Goal: Transaction & Acquisition: Subscribe to service/newsletter

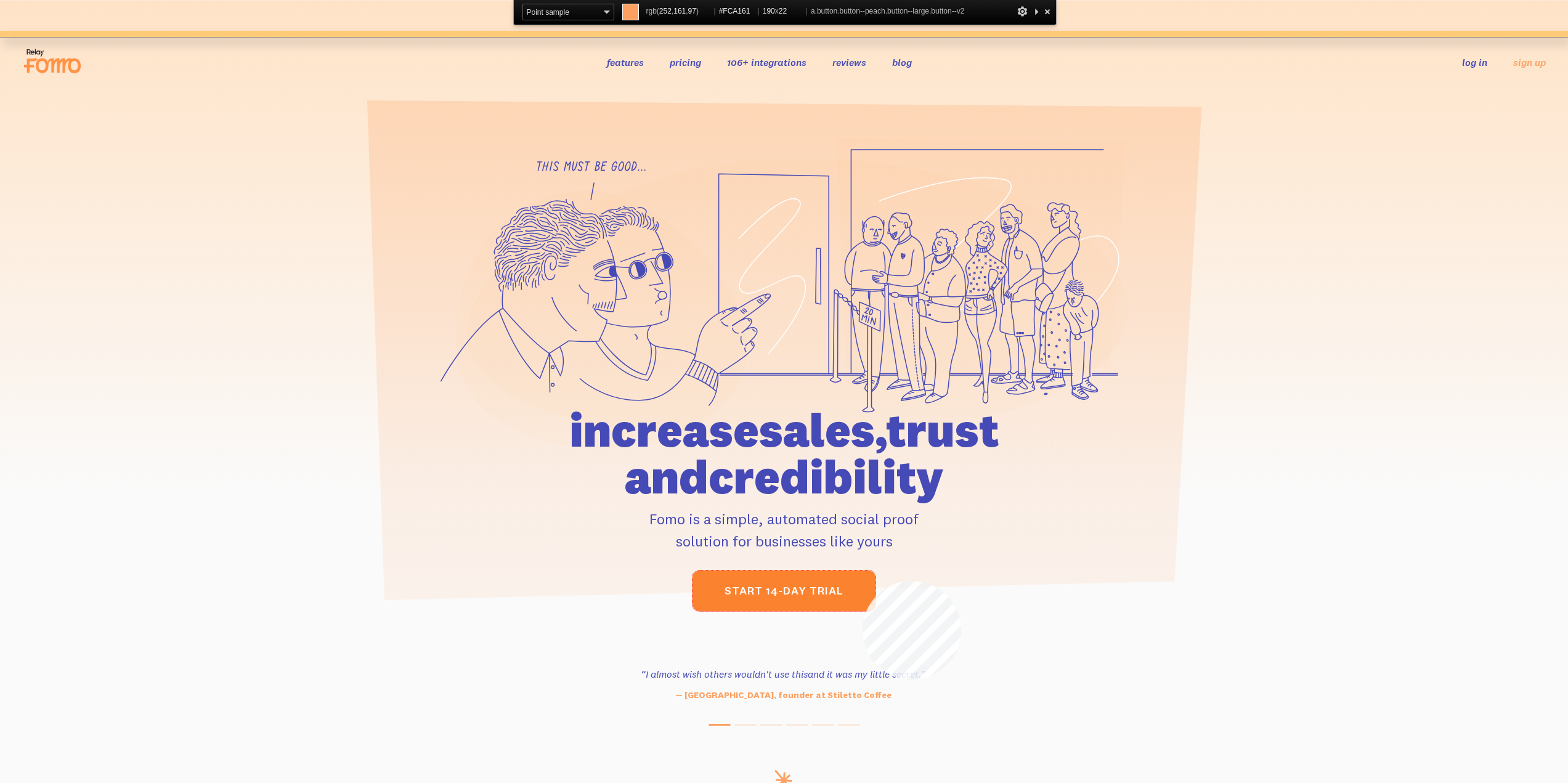
click at [862, 581] on link "start 14-day trial" at bounding box center [784, 591] width 183 height 41
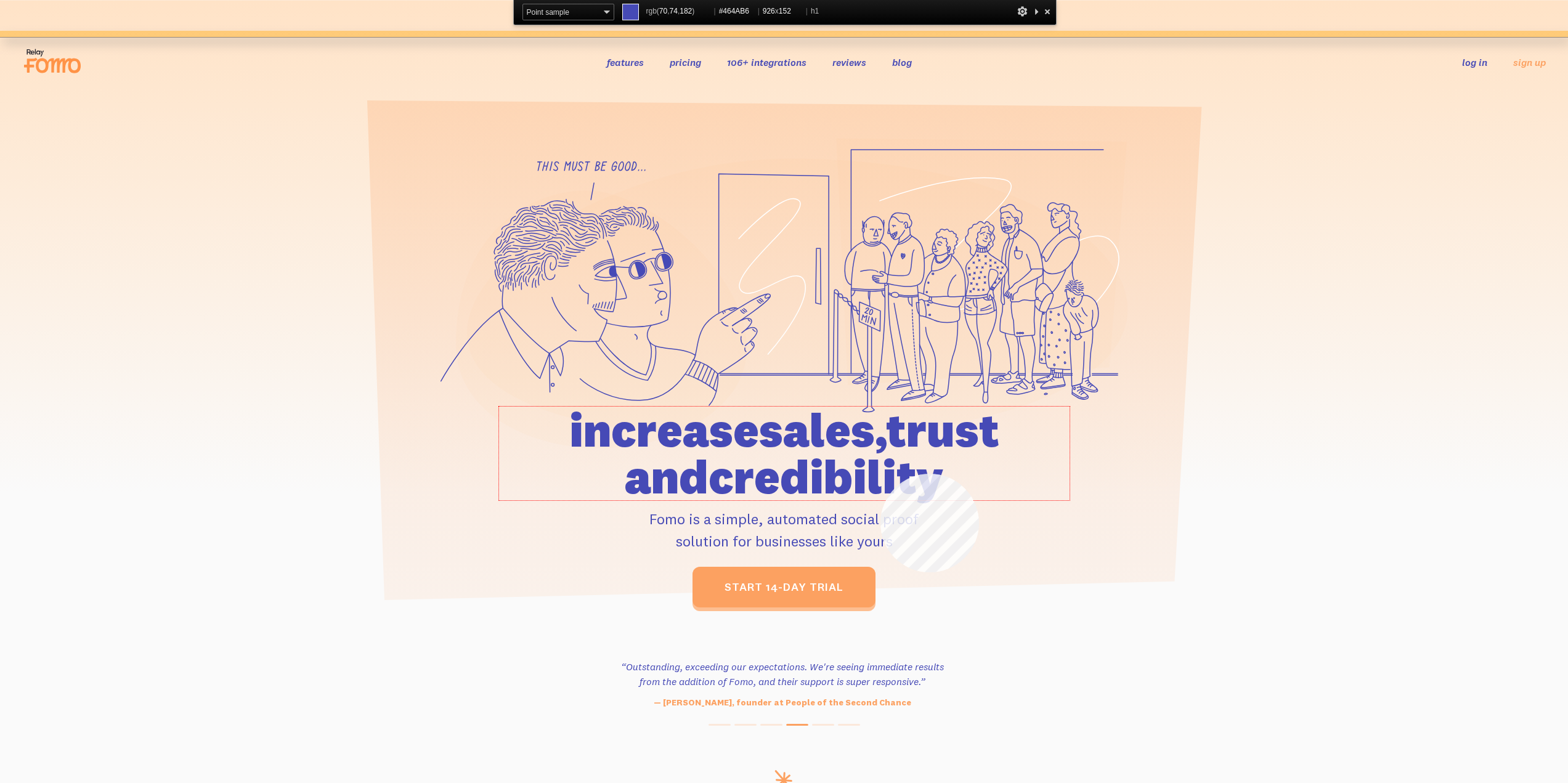
click at [880, 474] on h1 "increase sales, trust and credibility" at bounding box center [784, 453] width 570 height 93
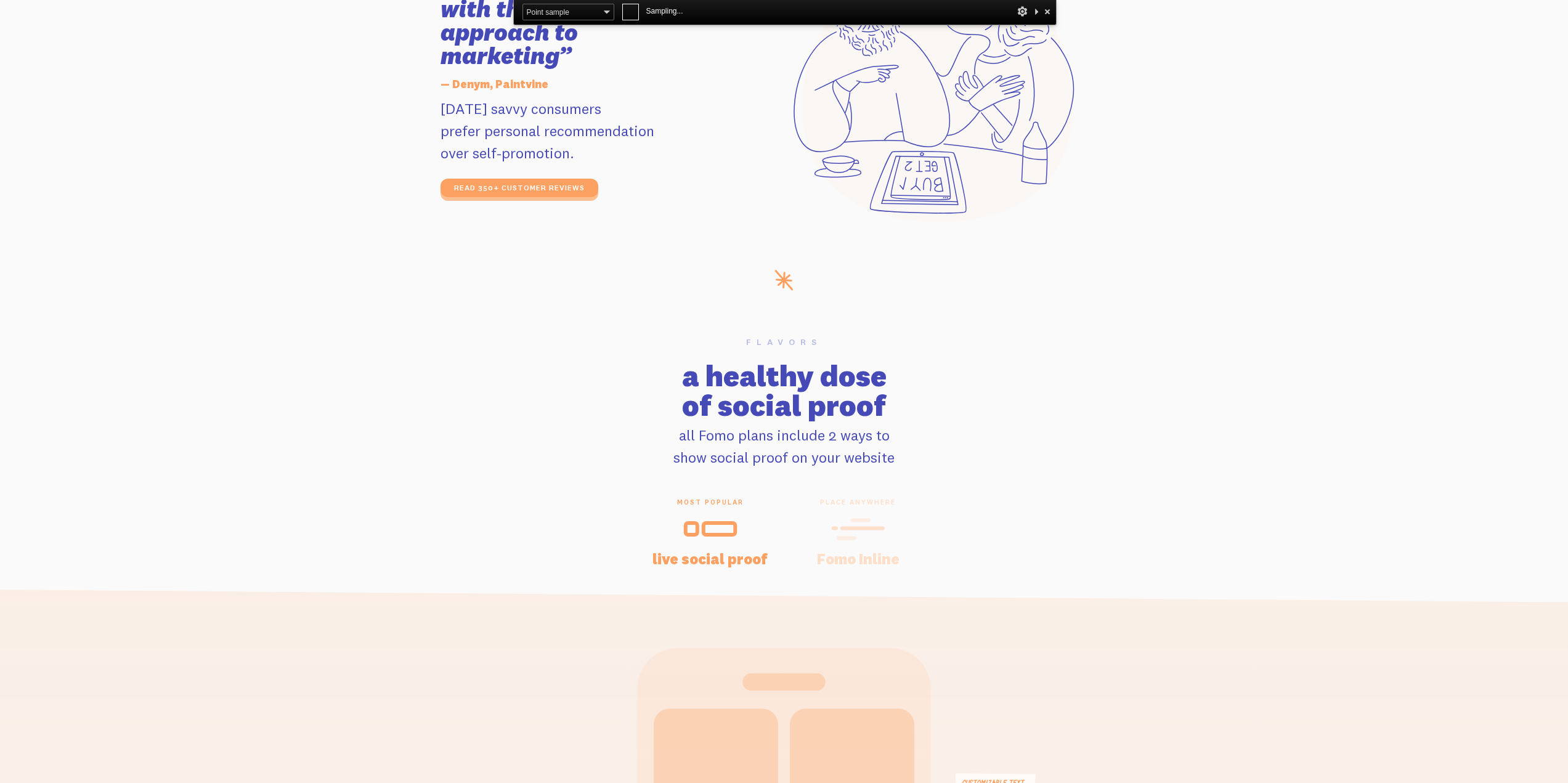
scroll to position [2650, 0]
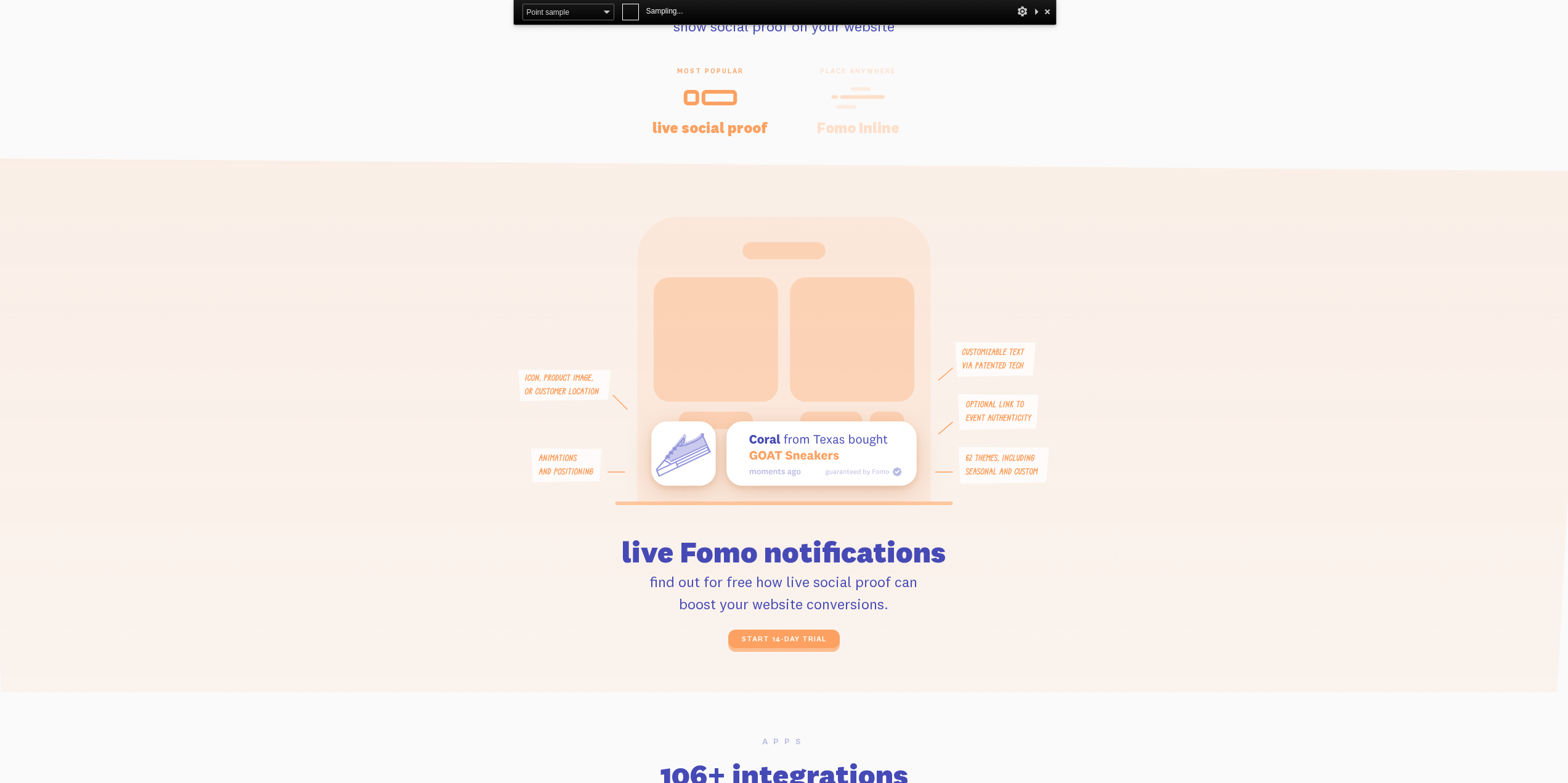
click at [1396, 265] on icon at bounding box center [785, 648] width 1603 height 981
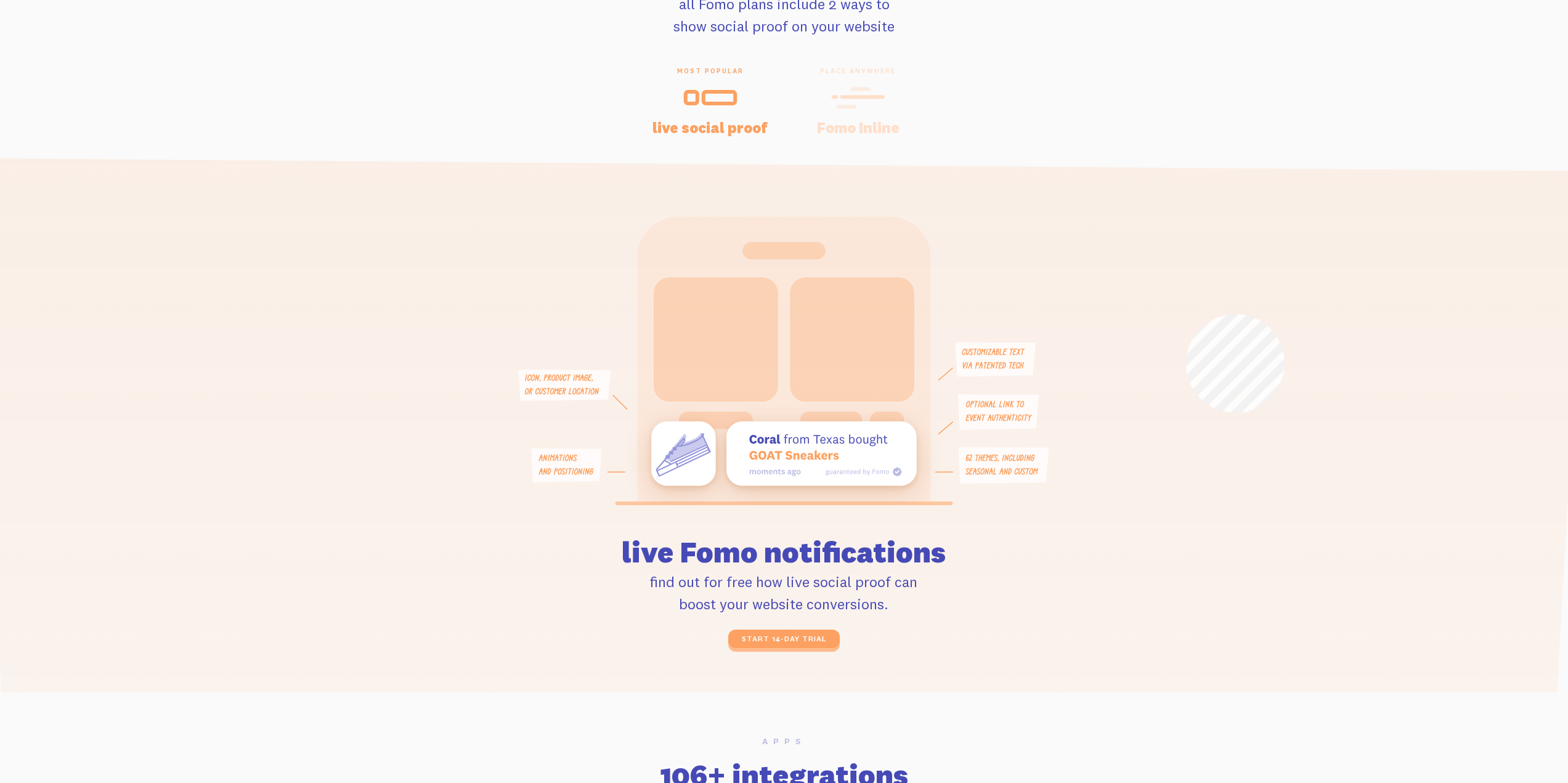
click at [1186, 314] on icon at bounding box center [785, 648] width 1603 height 981
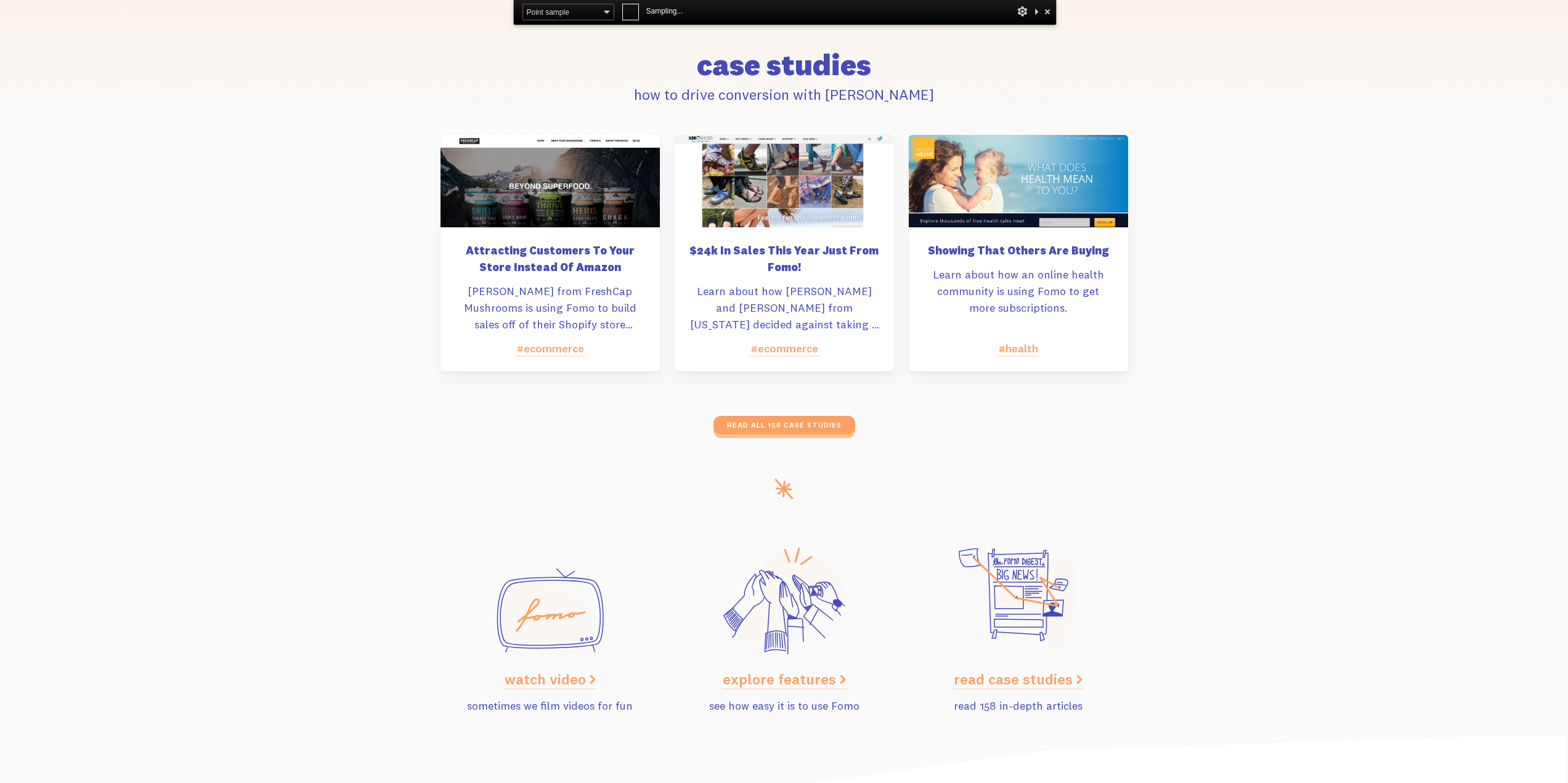
scroll to position [6020, 0]
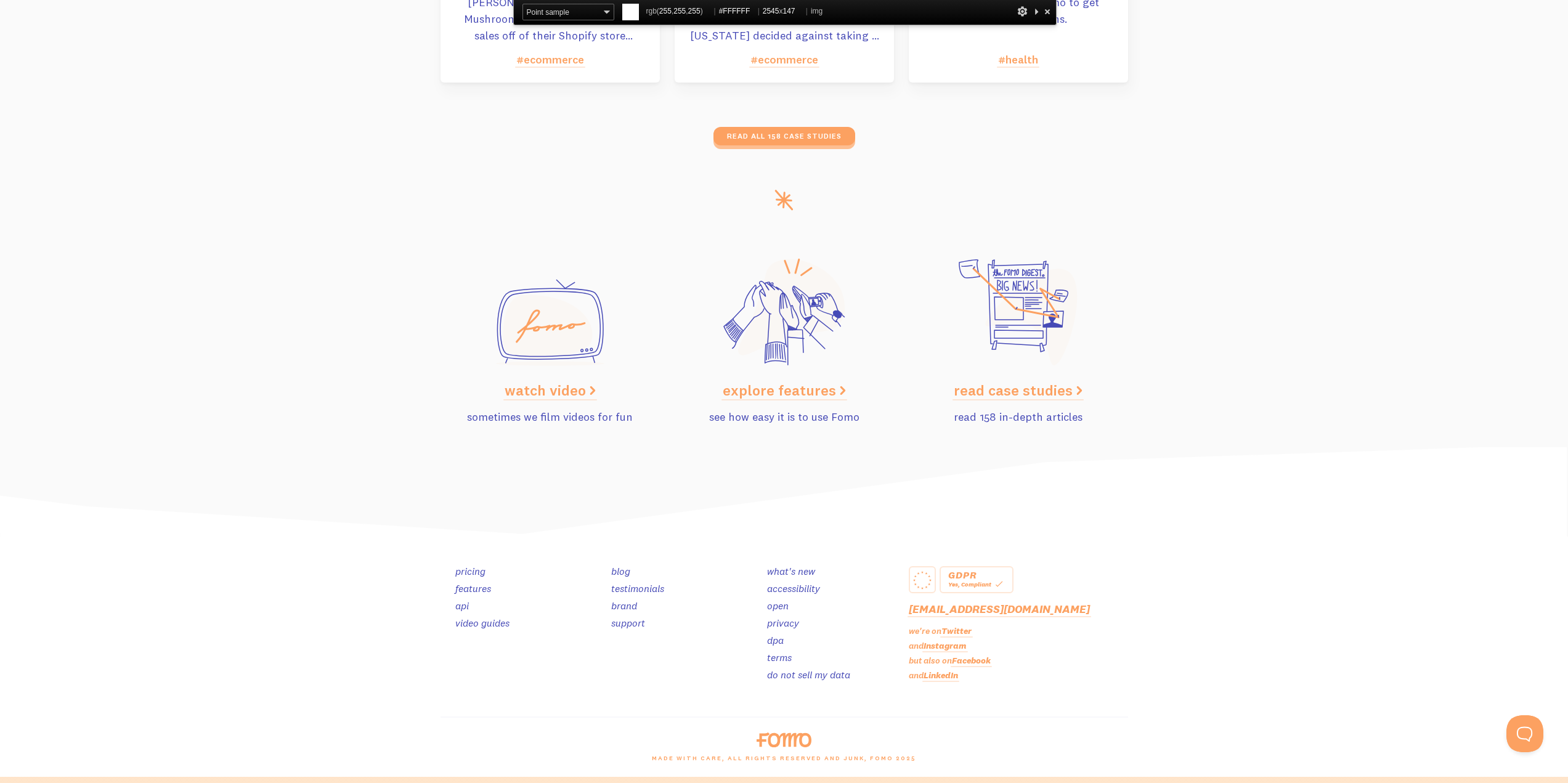
click at [1050, 495] on img at bounding box center [784, 493] width 1568 height 91
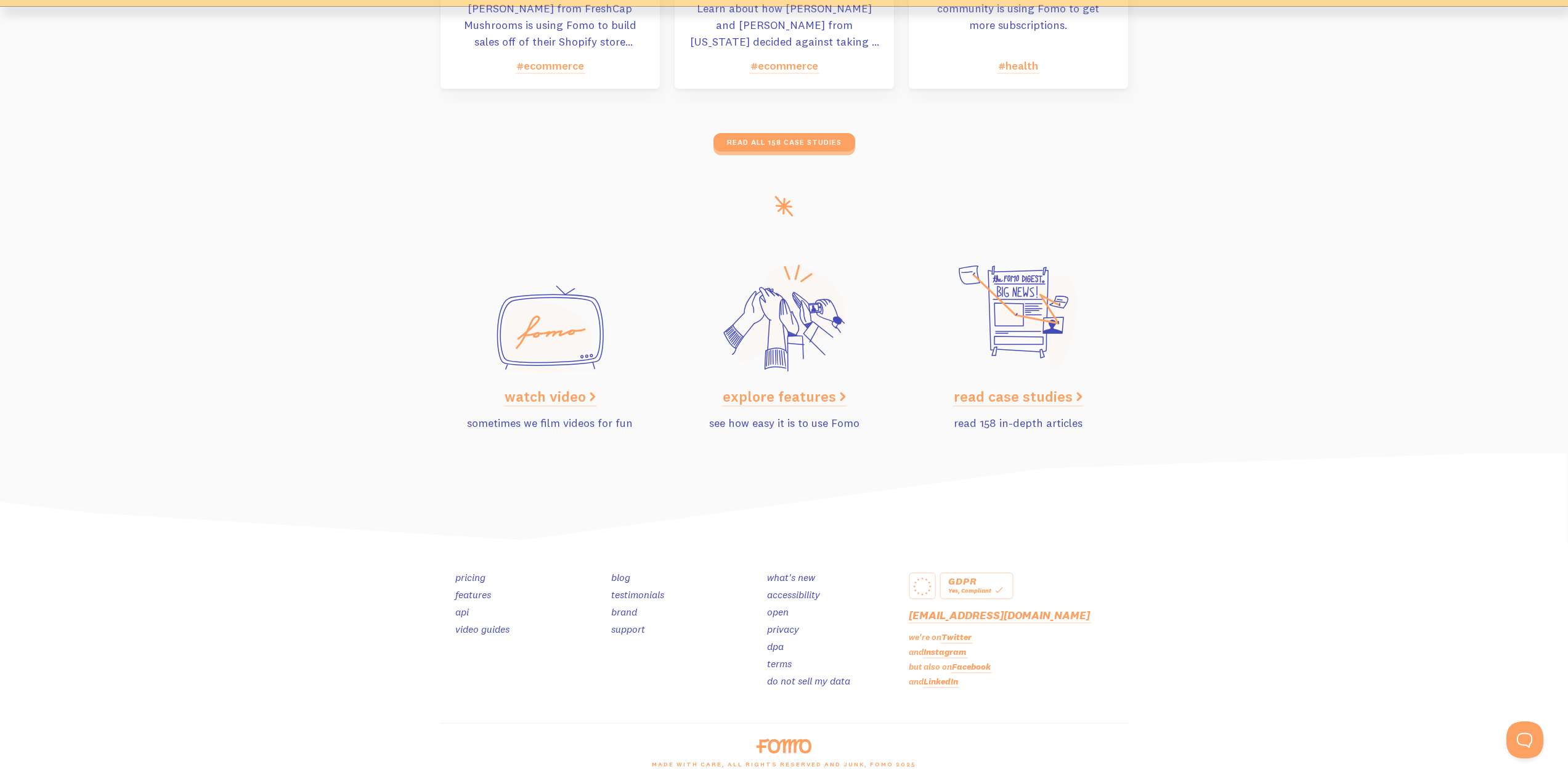
scroll to position [5983, 0]
